Goal: Check status: Check status

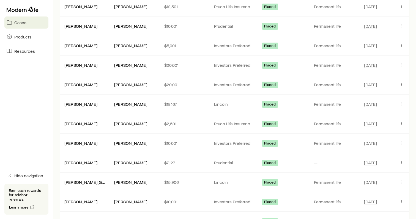
scroll to position [485, 0]
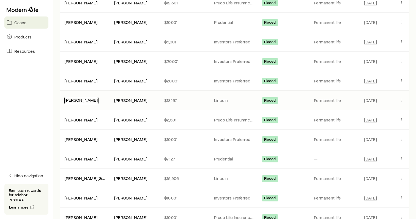
click at [93, 102] on link "[PERSON_NAME]" at bounding box center [81, 99] width 33 height 5
